Goal: Task Accomplishment & Management: Use online tool/utility

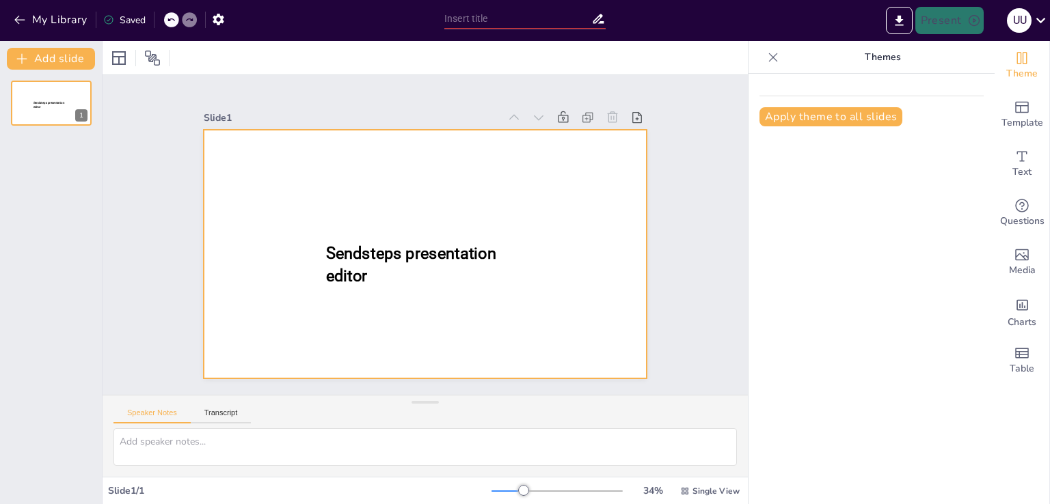
type input "New Sendsteps"
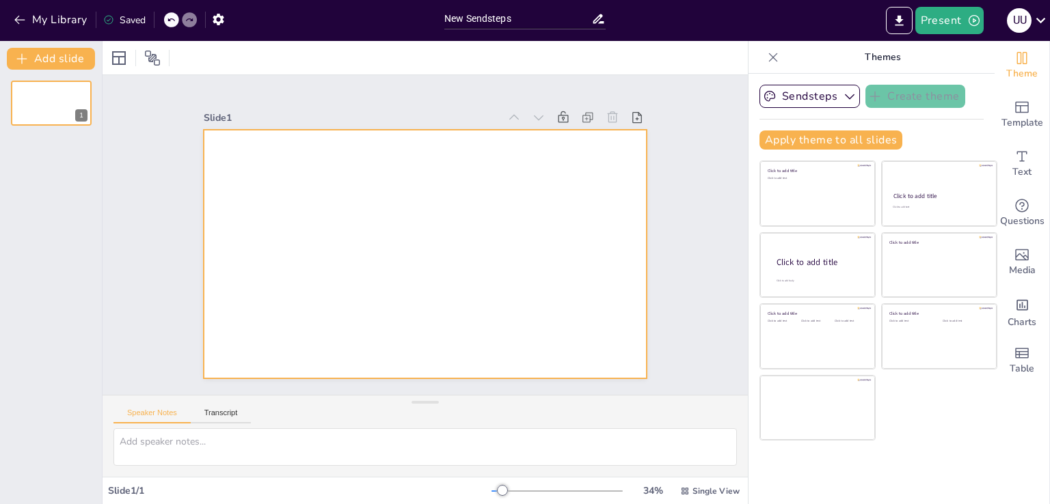
click at [276, 150] on div at bounding box center [425, 254] width 442 height 249
click at [230, 411] on button "Transcript" at bounding box center [221, 416] width 61 height 15
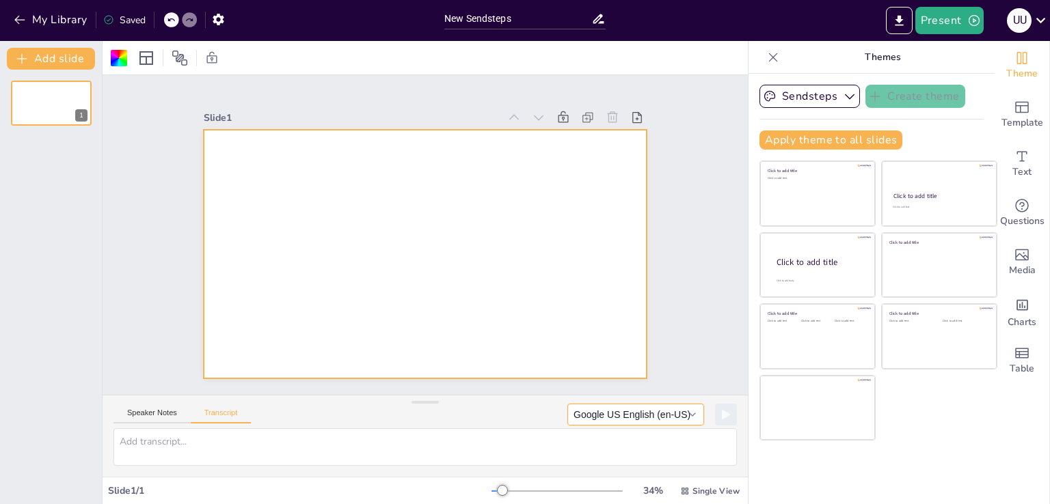
click at [683, 411] on button "Google US English (en-US)" at bounding box center [635, 415] width 137 height 22
click at [244, 446] on textarea at bounding box center [424, 447] width 623 height 38
paste textarea "Вступ • Привіт, друзі! Мене звати [PERSON_NAME]′я , і сьогодні ми поговоримо пр…"
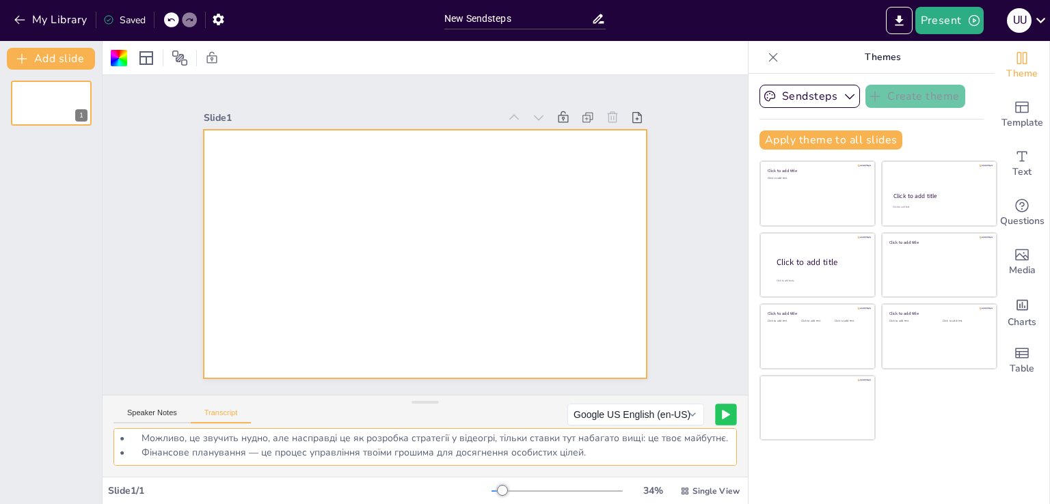
type textarea "Вступ • Привіт, друзі! Мене звати [PERSON_NAME]′я , і сьогодні ми поговоримо пр…"
click at [722, 415] on icon at bounding box center [725, 415] width 7 height 8
click at [722, 411] on rect at bounding box center [726, 415] width 8 height 8
click at [256, 150] on div at bounding box center [425, 254] width 442 height 249
drag, startPoint x: 262, startPoint y: 156, endPoint x: 306, endPoint y: 178, distance: 49.2
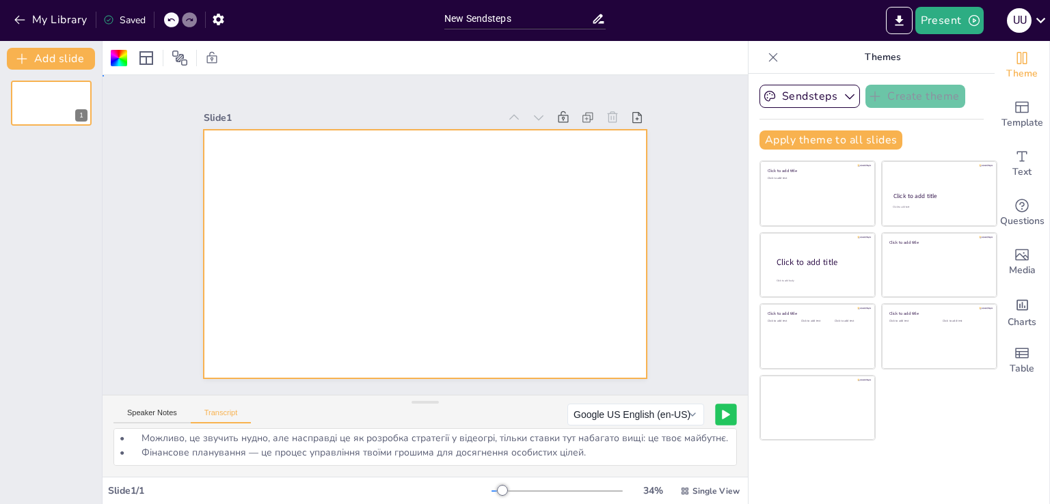
click at [274, 159] on div at bounding box center [425, 254] width 442 height 249
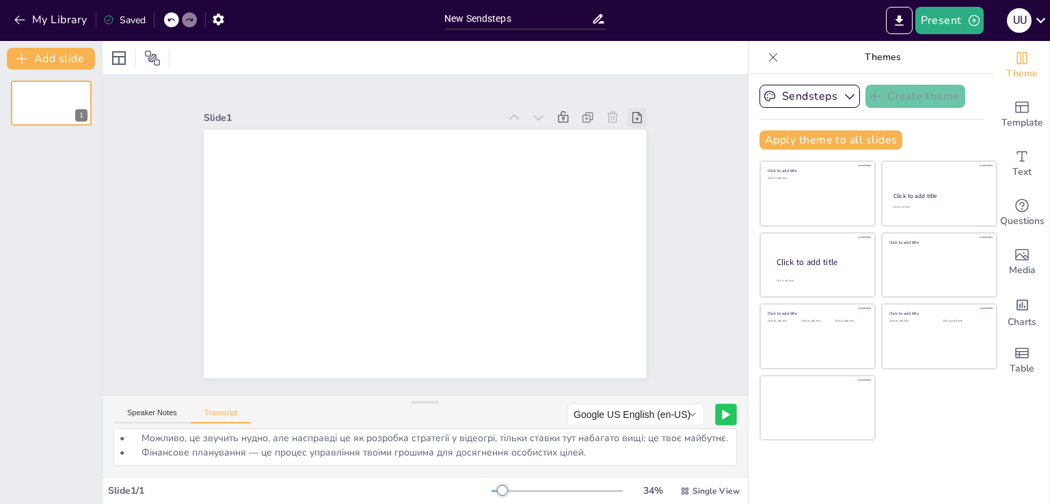
click at [630, 113] on icon at bounding box center [637, 118] width 14 height 14
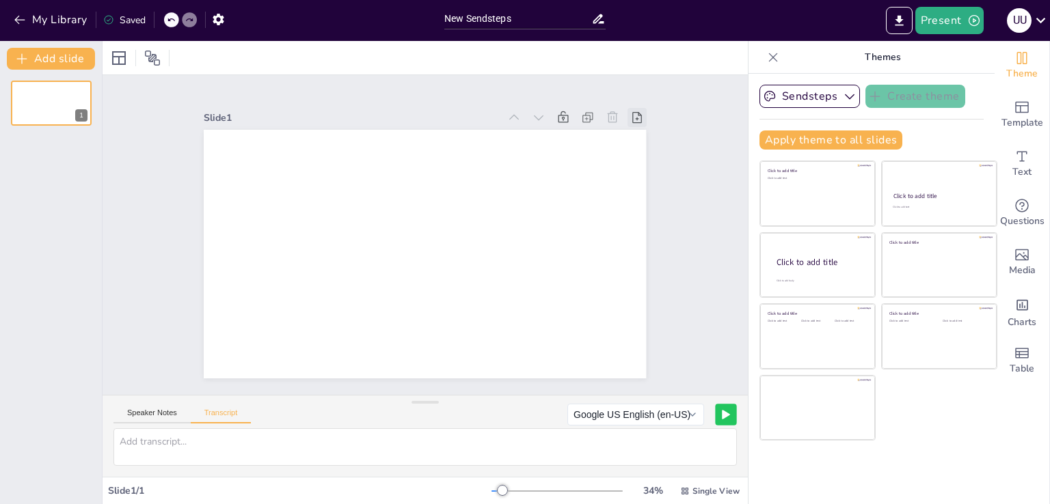
scroll to position [0, 0]
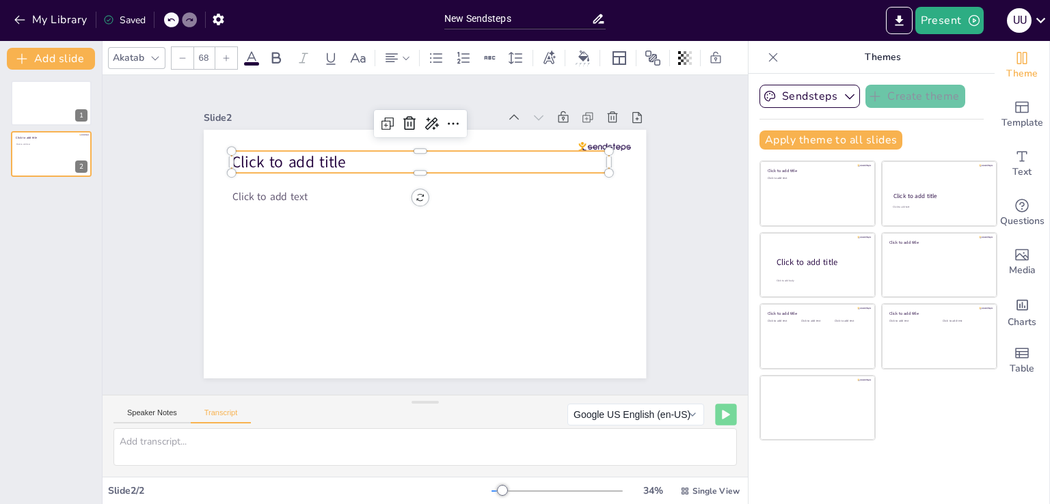
click at [331, 154] on span "Click to add title" at bounding box center [289, 161] width 115 height 21
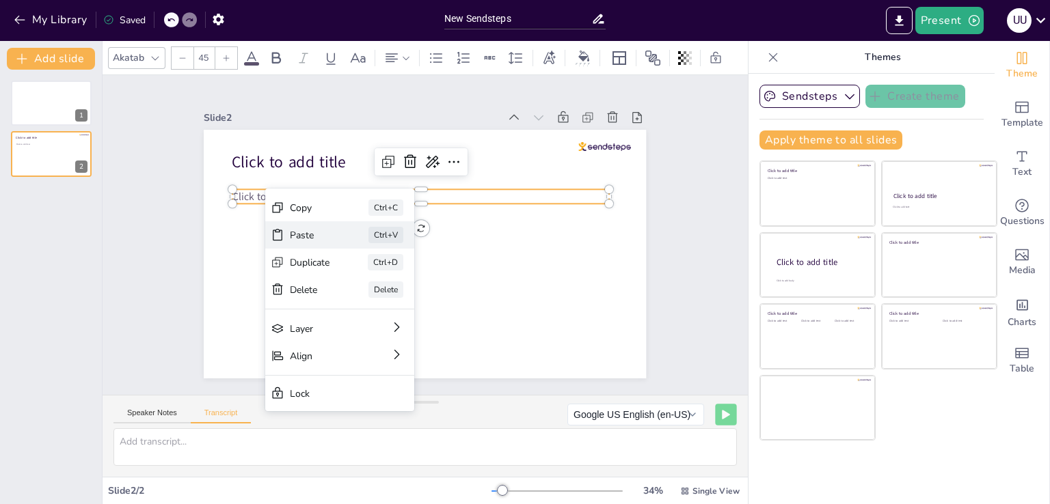
click at [290, 236] on div "Paste" at bounding box center [310, 235] width 40 height 13
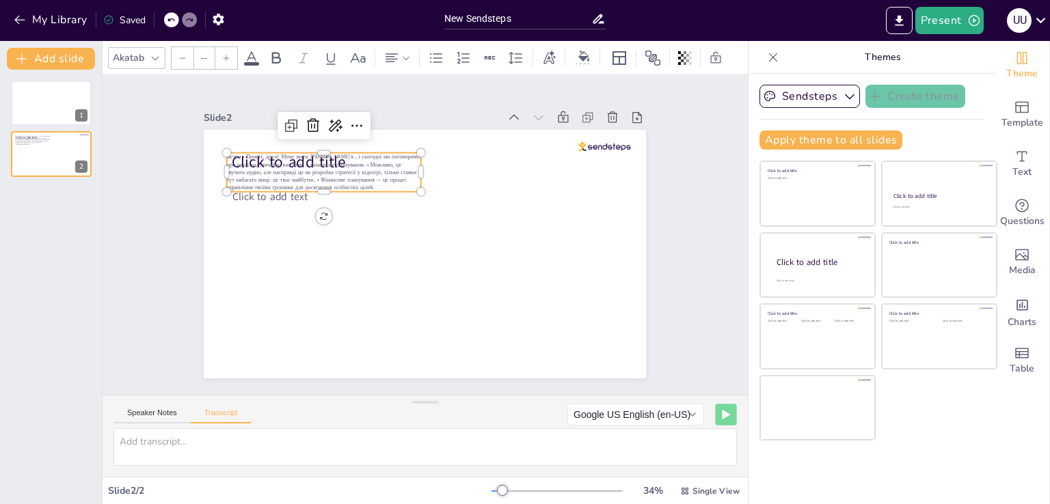
type input "24"
click at [430, 220] on div at bounding box center [425, 254] width 442 height 249
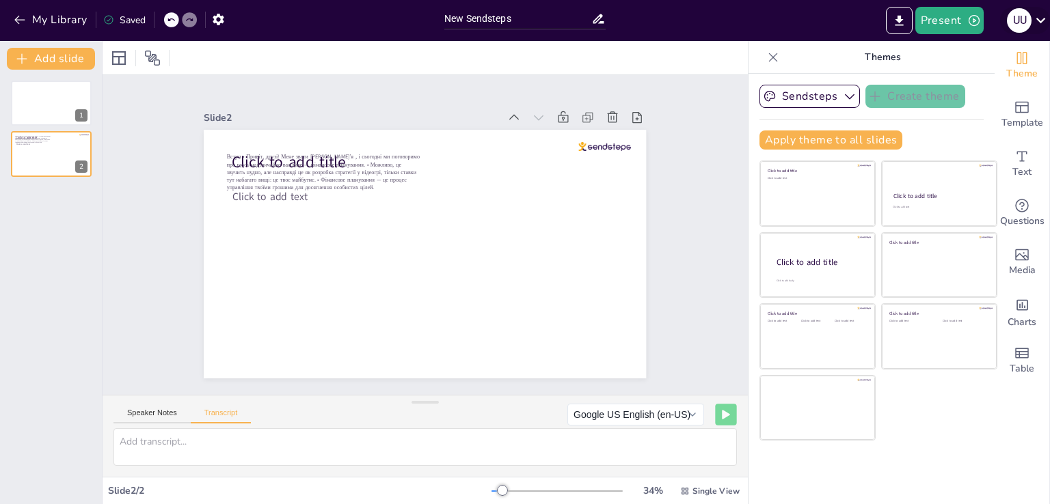
click at [1043, 18] on icon at bounding box center [1041, 20] width 10 height 5
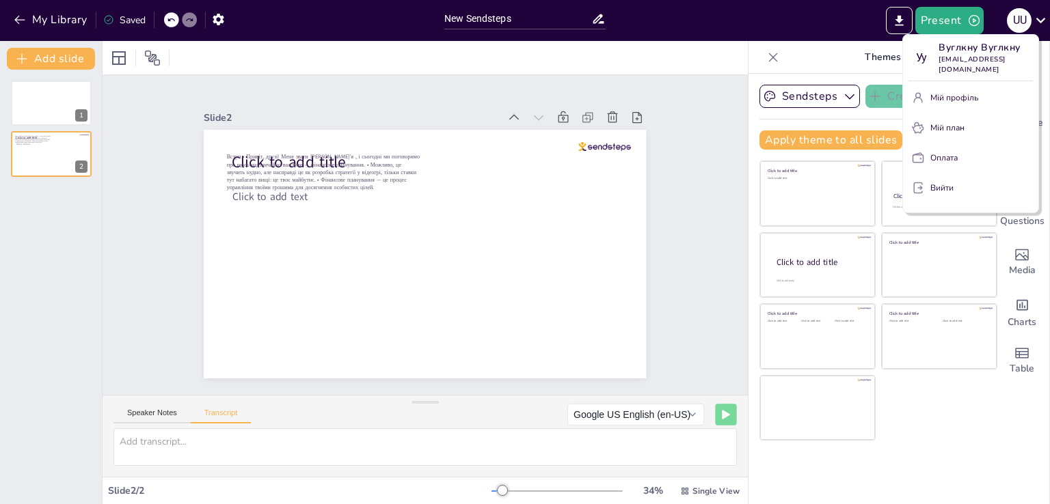
click at [899, 25] on div at bounding box center [525, 252] width 1050 height 504
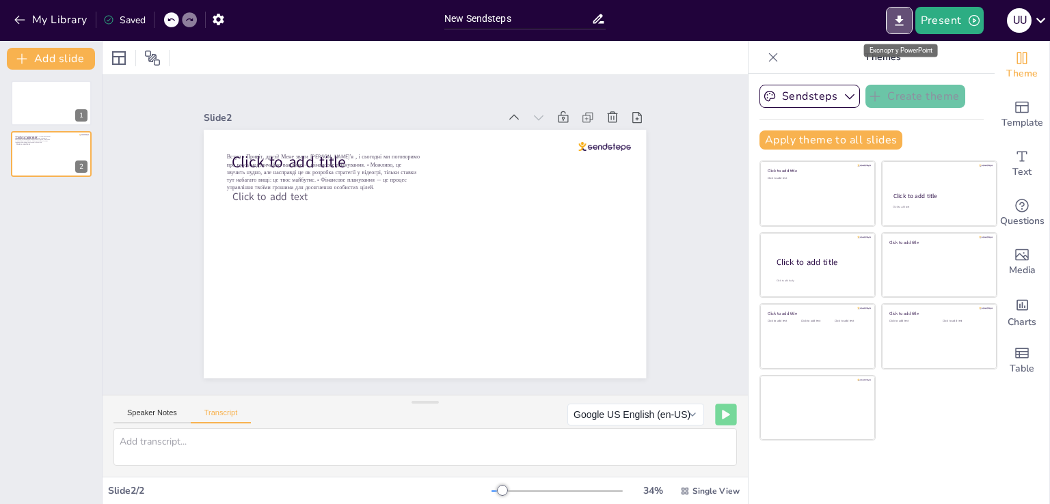
click at [899, 25] on icon "Export to PowerPoint" at bounding box center [898, 20] width 8 height 10
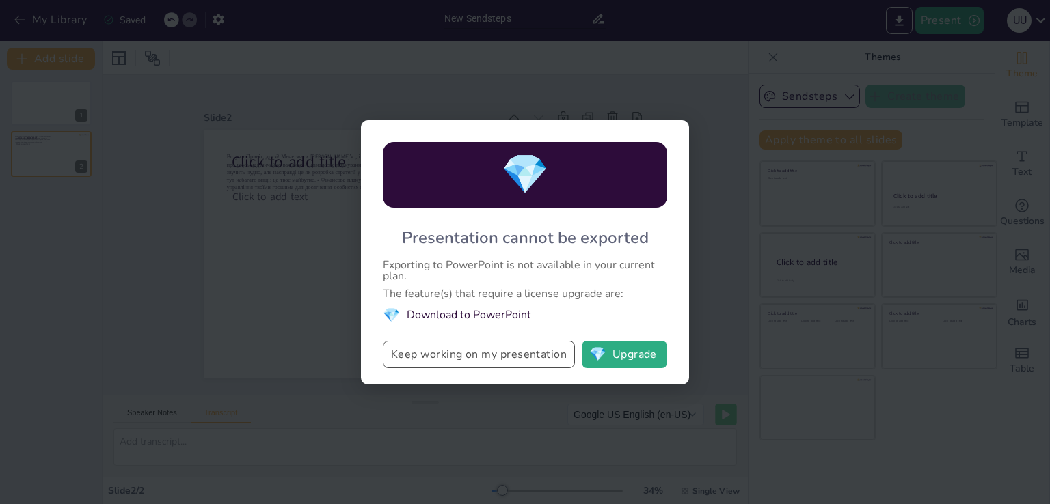
click at [508, 357] on button "Keep working on my presentation" at bounding box center [479, 354] width 192 height 27
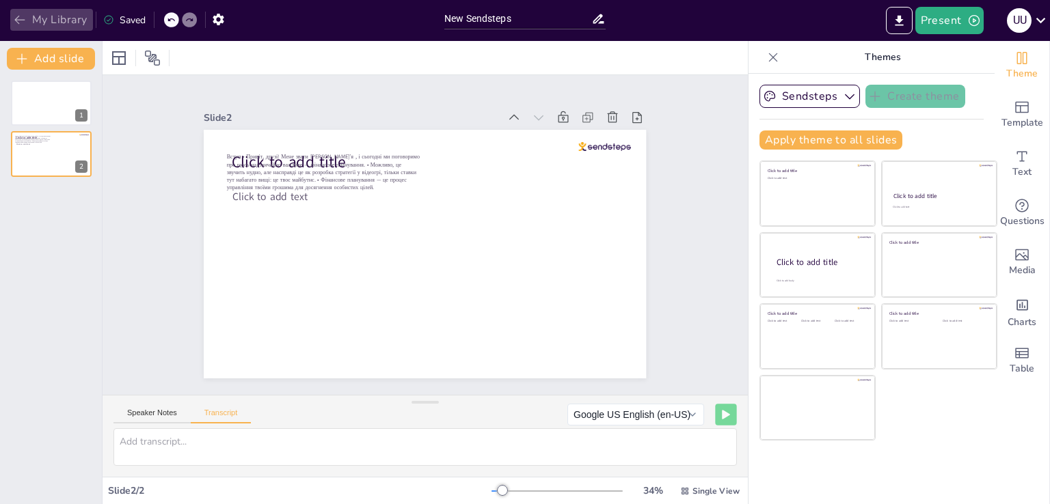
click at [33, 18] on button "My Library" at bounding box center [51, 20] width 83 height 22
